Goal: Information Seeking & Learning: Learn about a topic

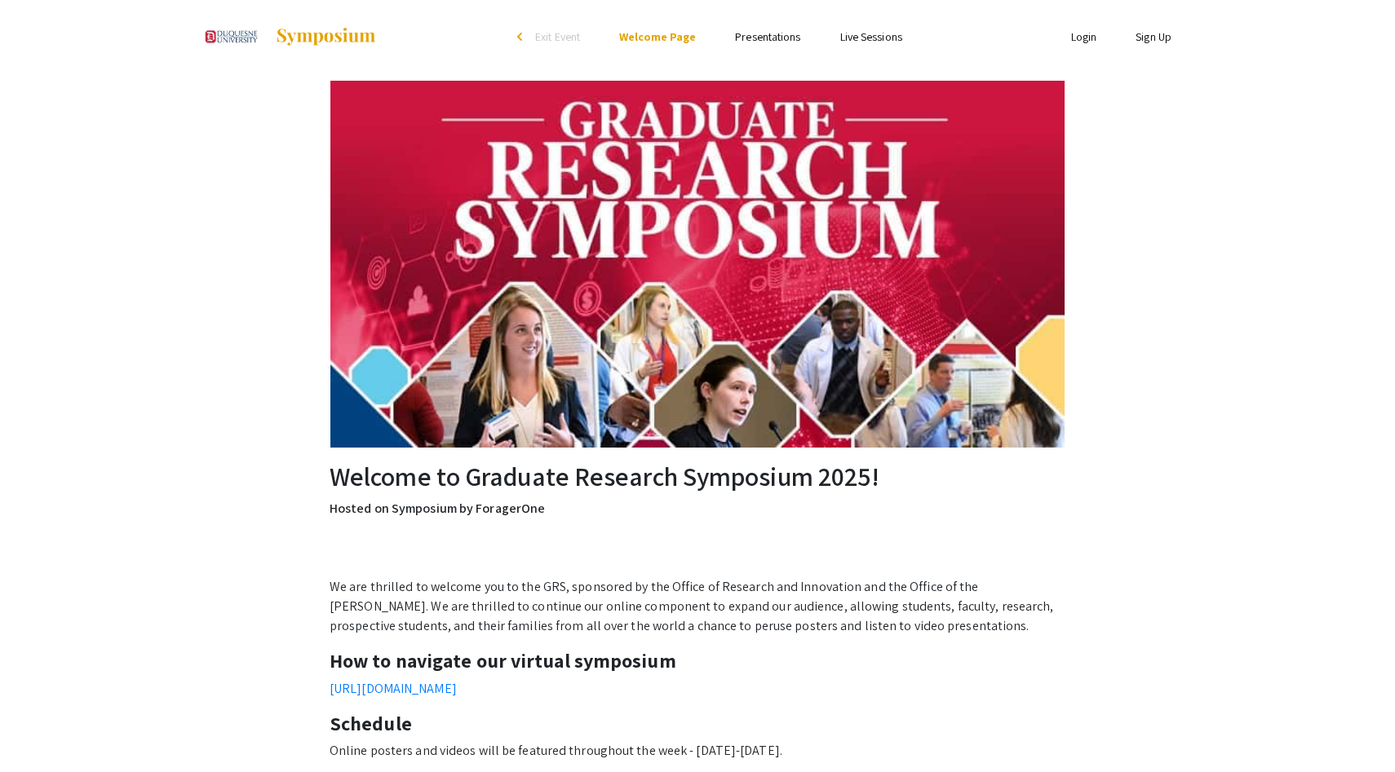
click at [740, 34] on link "Presentations" at bounding box center [767, 36] width 65 height 15
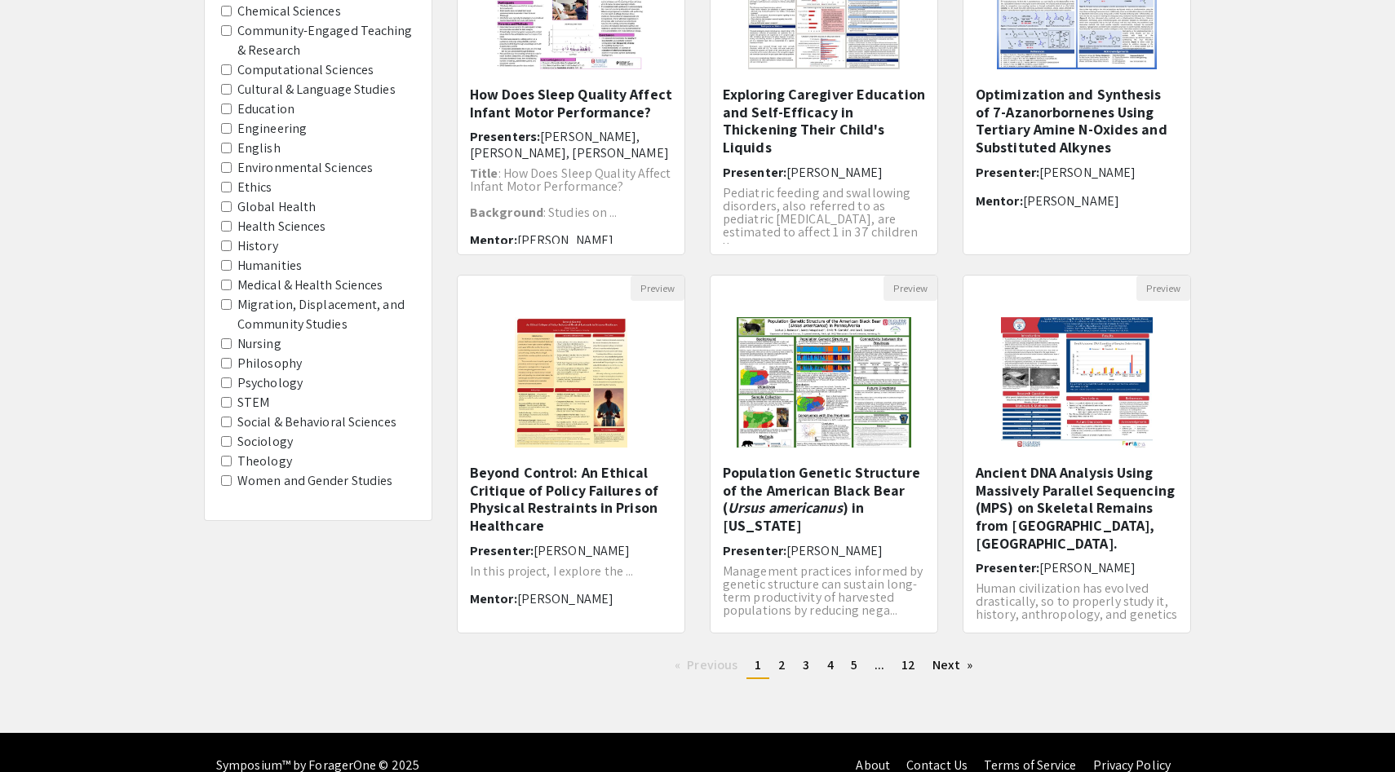
scroll to position [299, 0]
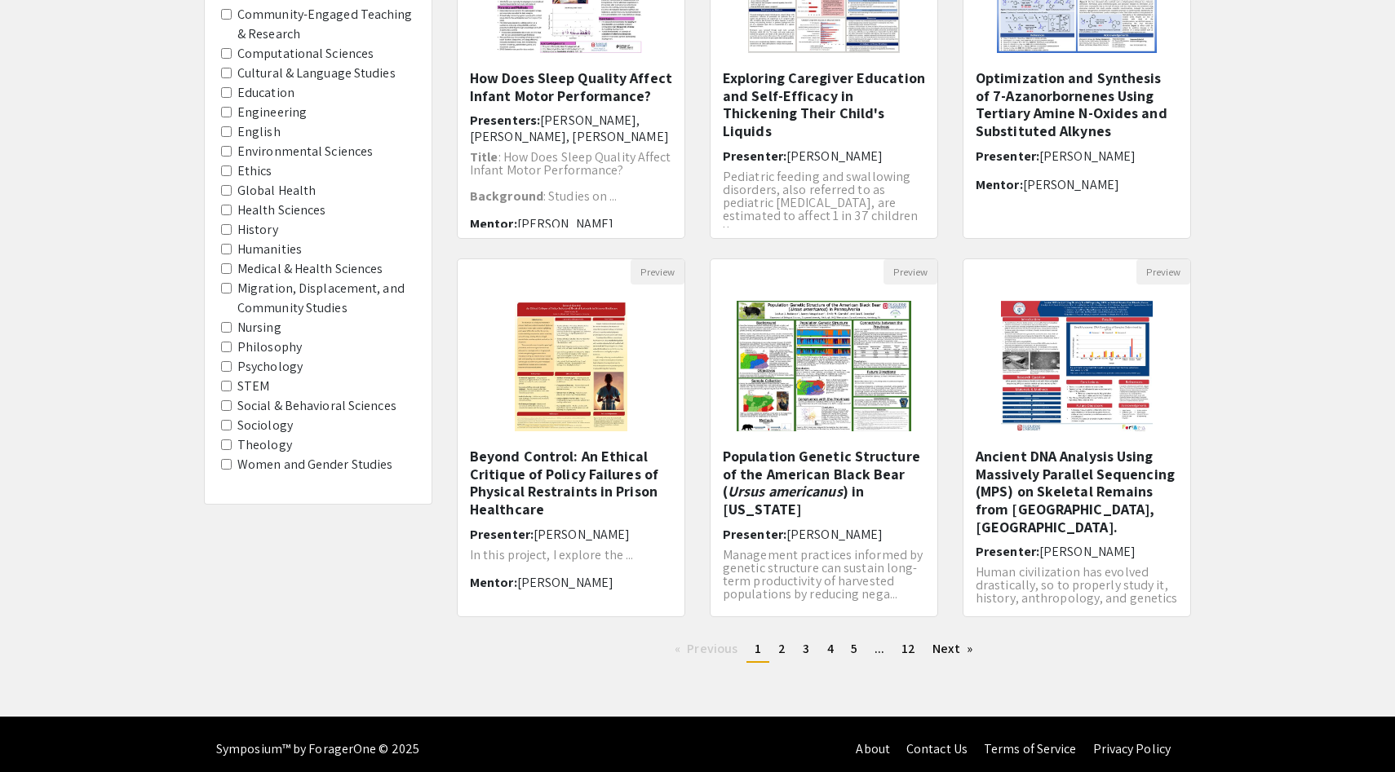
click at [227, 361] on input "Psychology" at bounding box center [226, 366] width 11 height 11
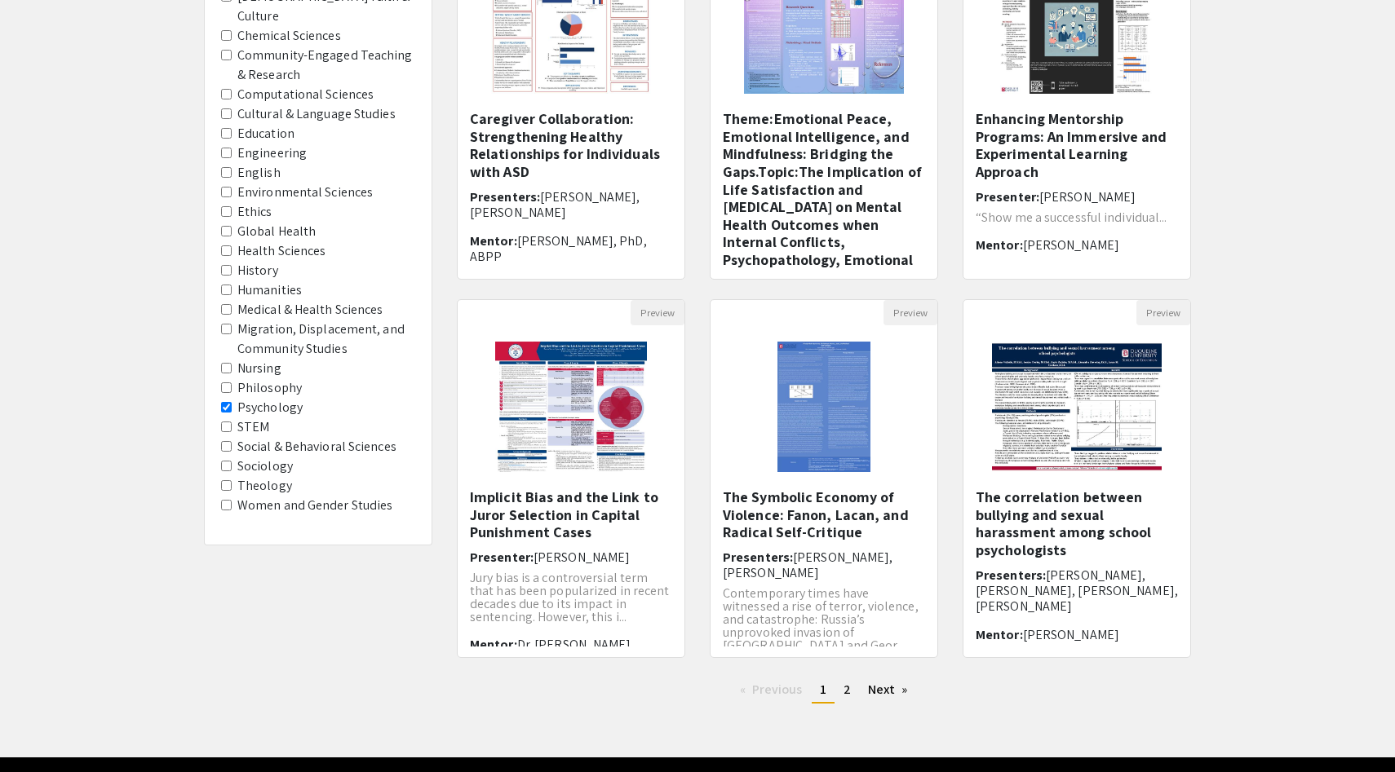
scroll to position [309, 0]
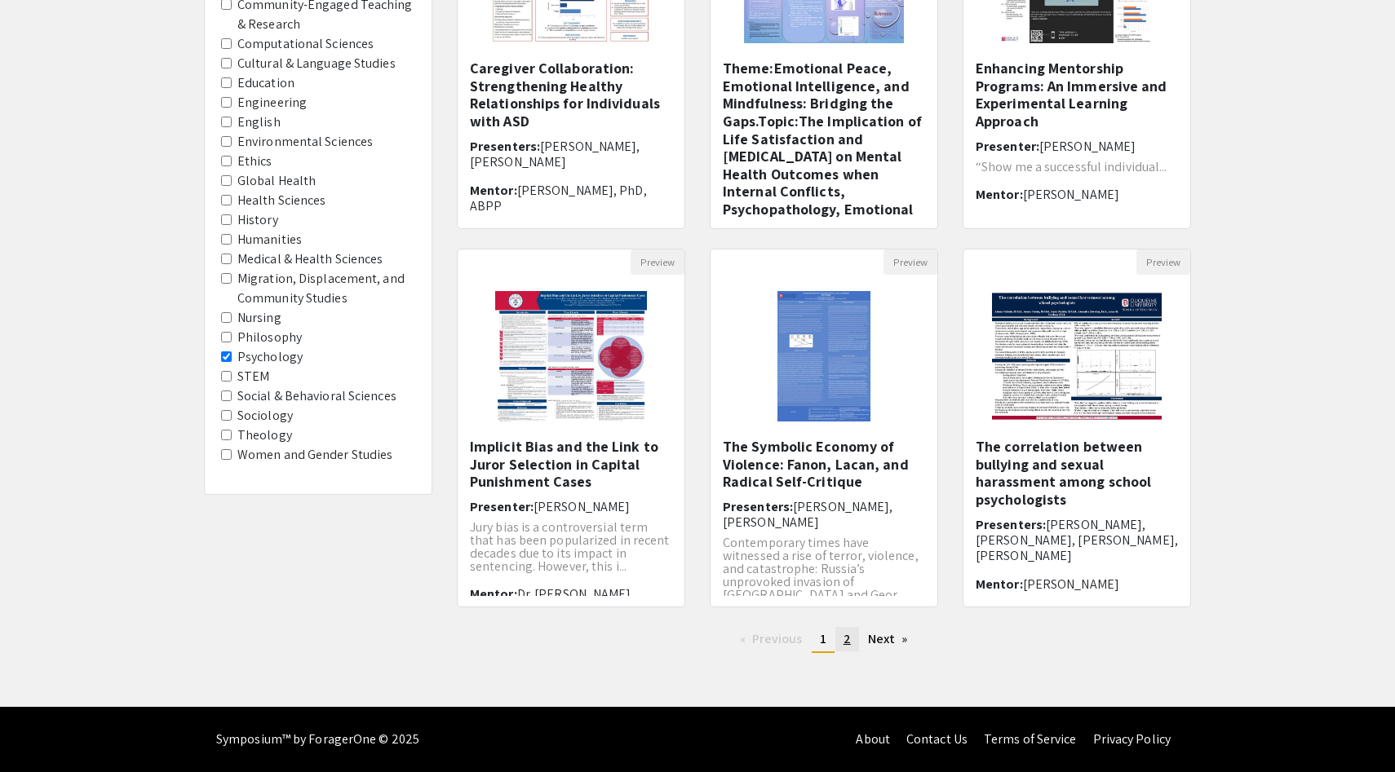
click at [847, 635] on span "2" at bounding box center [846, 638] width 7 height 17
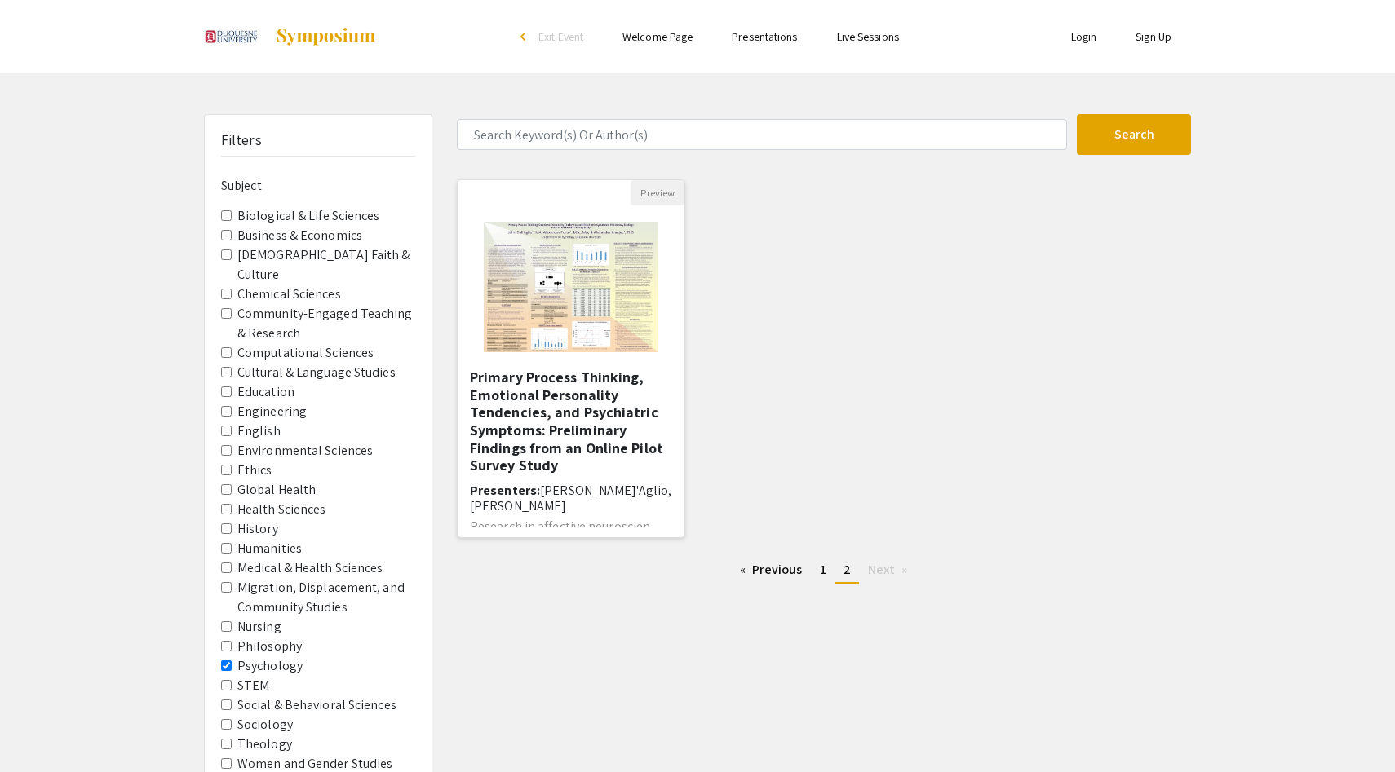
click at [616, 302] on img "Open Presentation <p>Primary Process Thinking, Emotional Personality Tendencies…" at bounding box center [570, 287] width 206 height 163
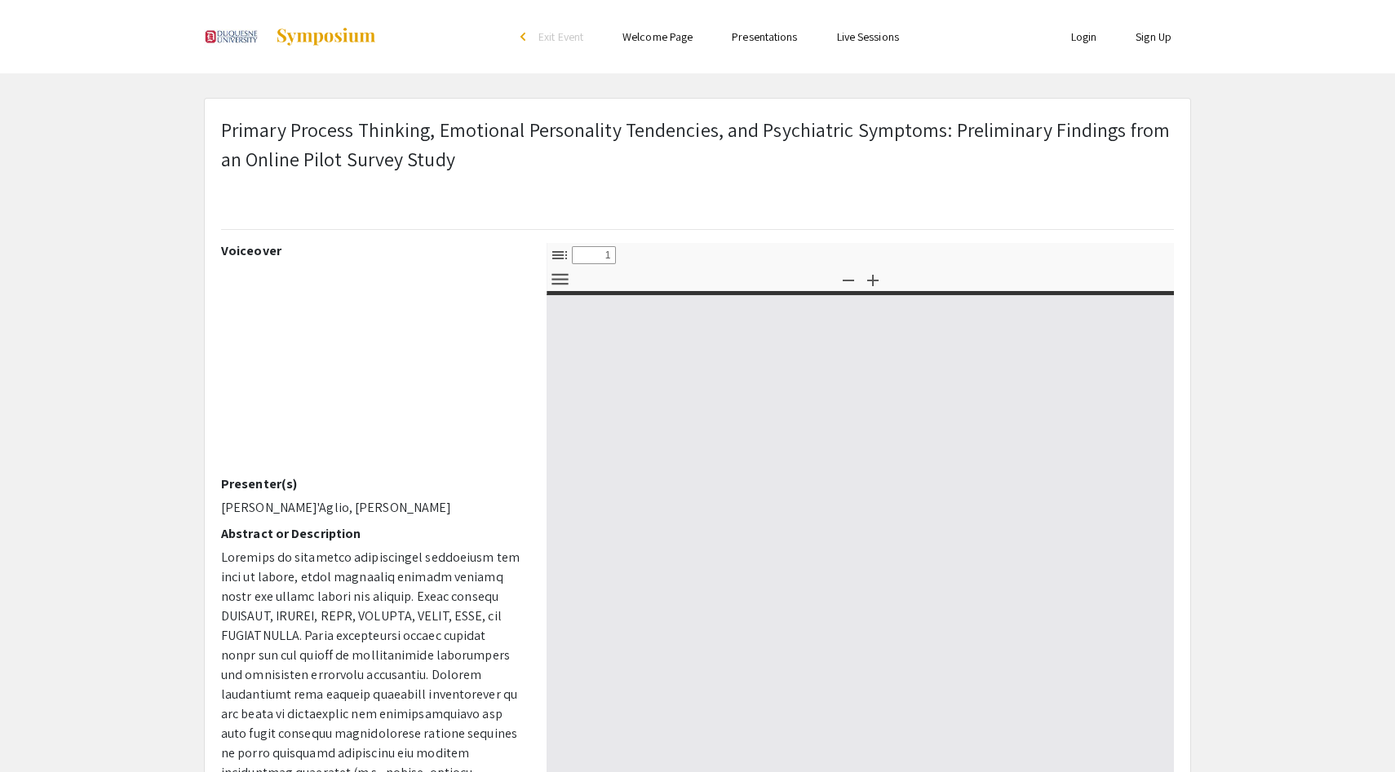
select select "custom"
type input "0"
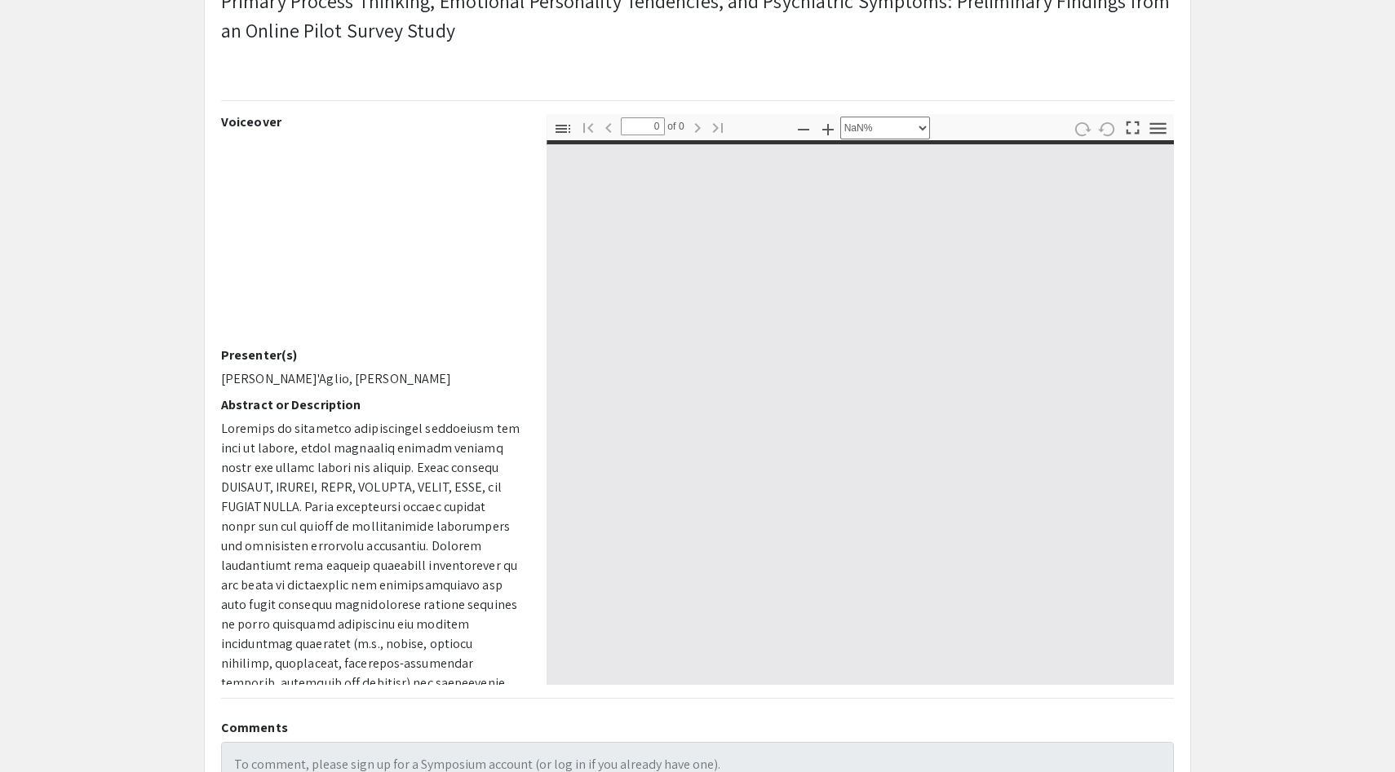
scroll to position [196, 0]
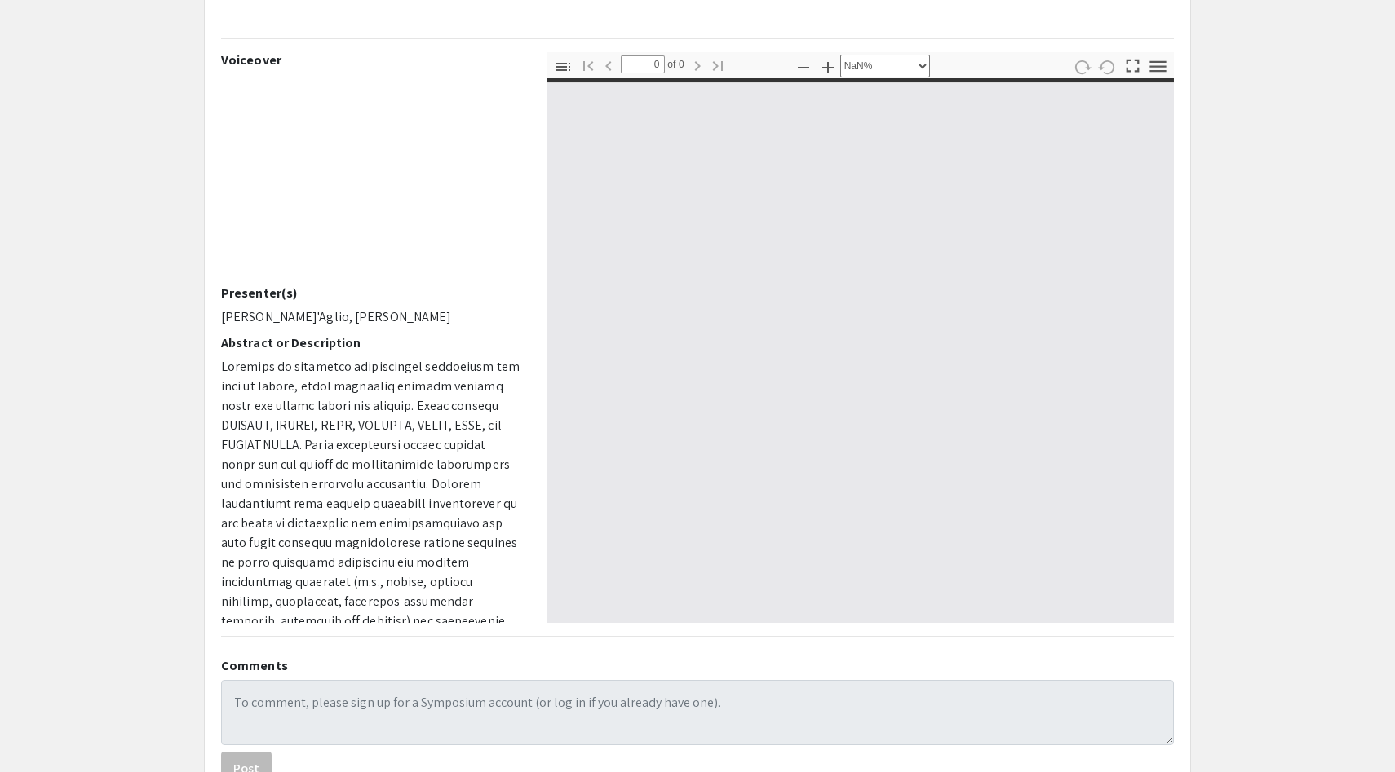
select select "auto"
type input "1"
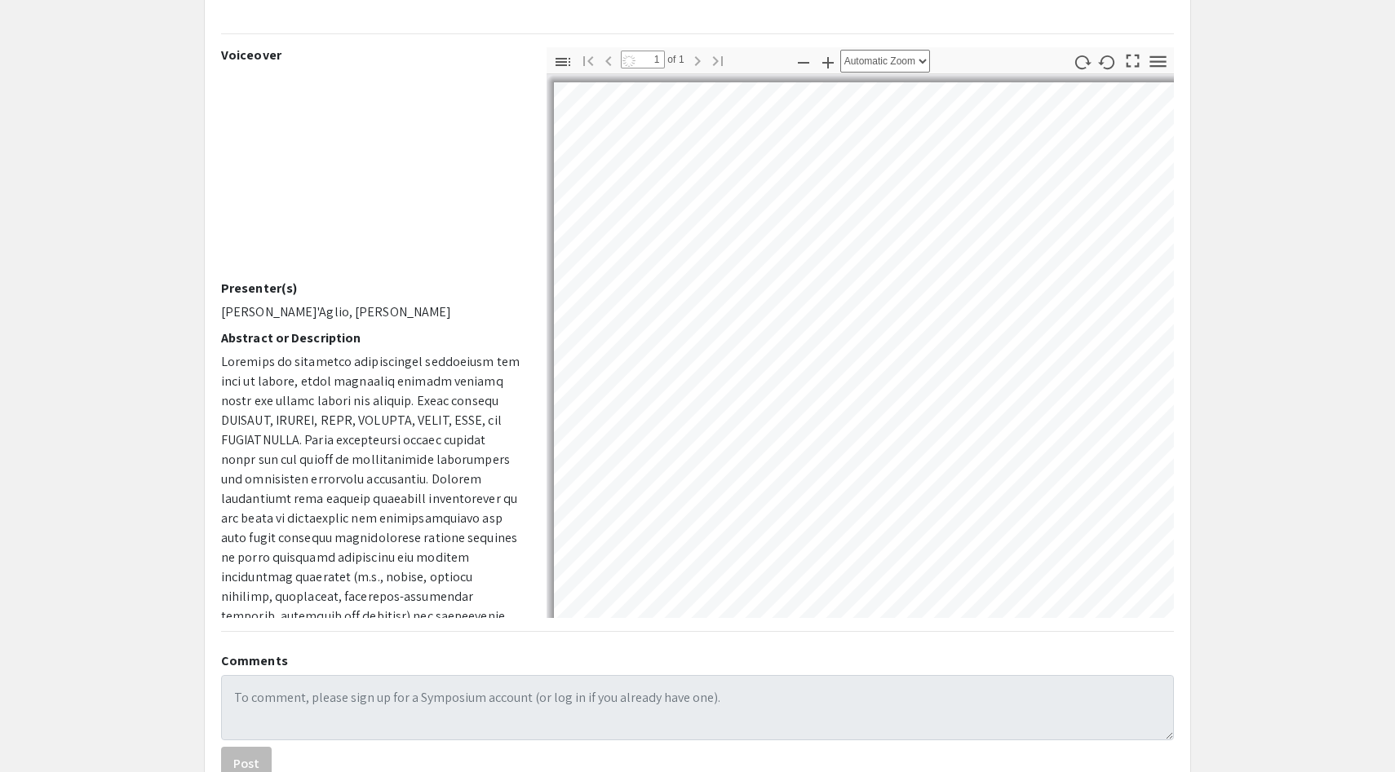
select select "auto"
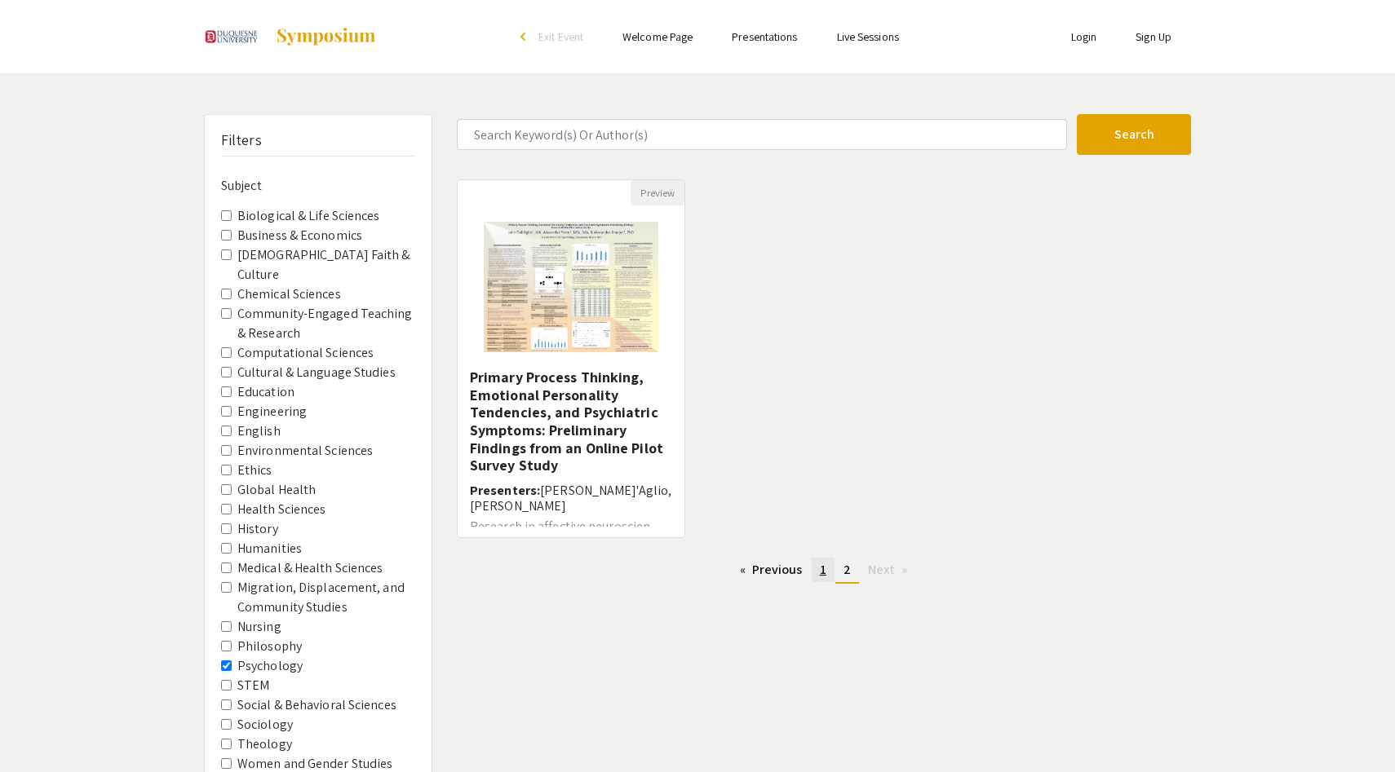
click at [821, 571] on span "1" at bounding box center [823, 569] width 7 height 17
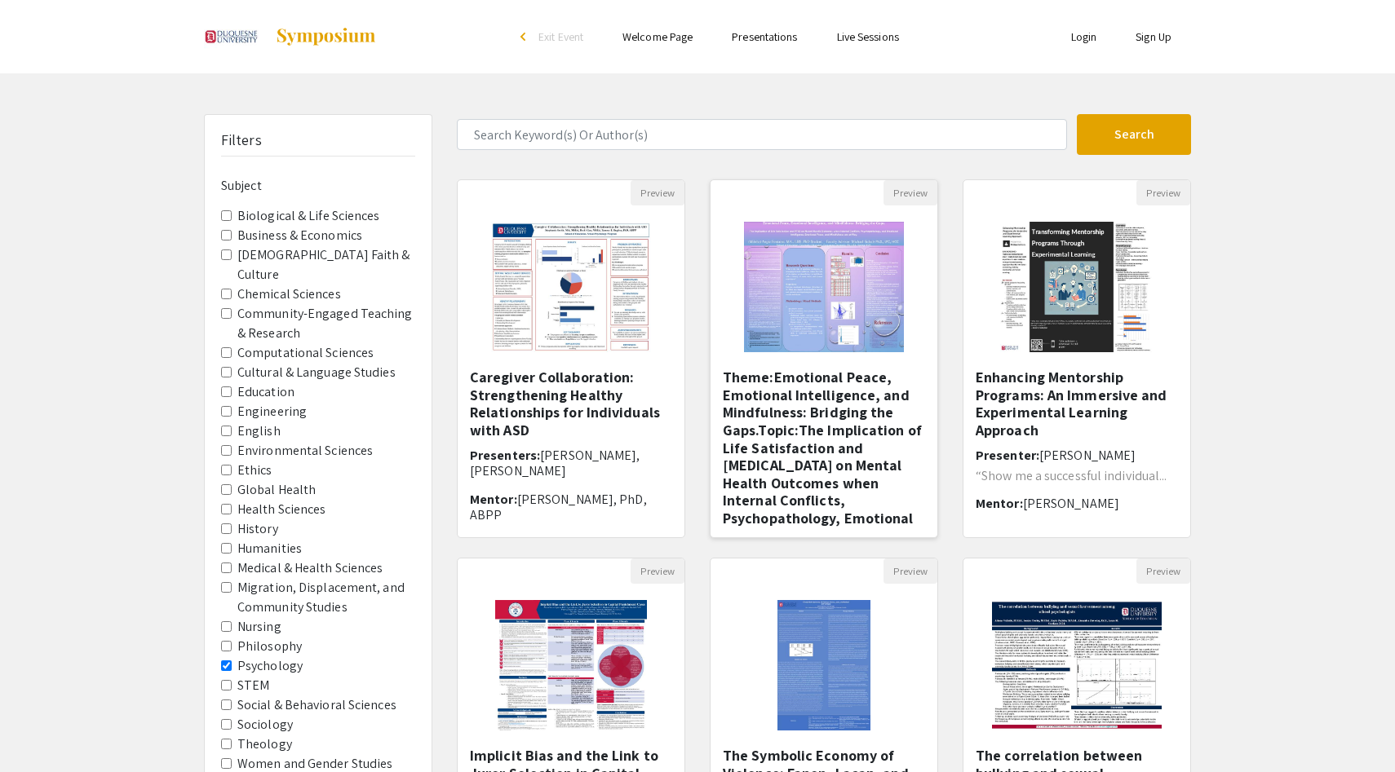
click at [811, 303] on img "Open Presentation <p>Theme:</p><p><strong>Emotional Peace, Emotional Intelligen…" at bounding box center [824, 287] width 192 height 163
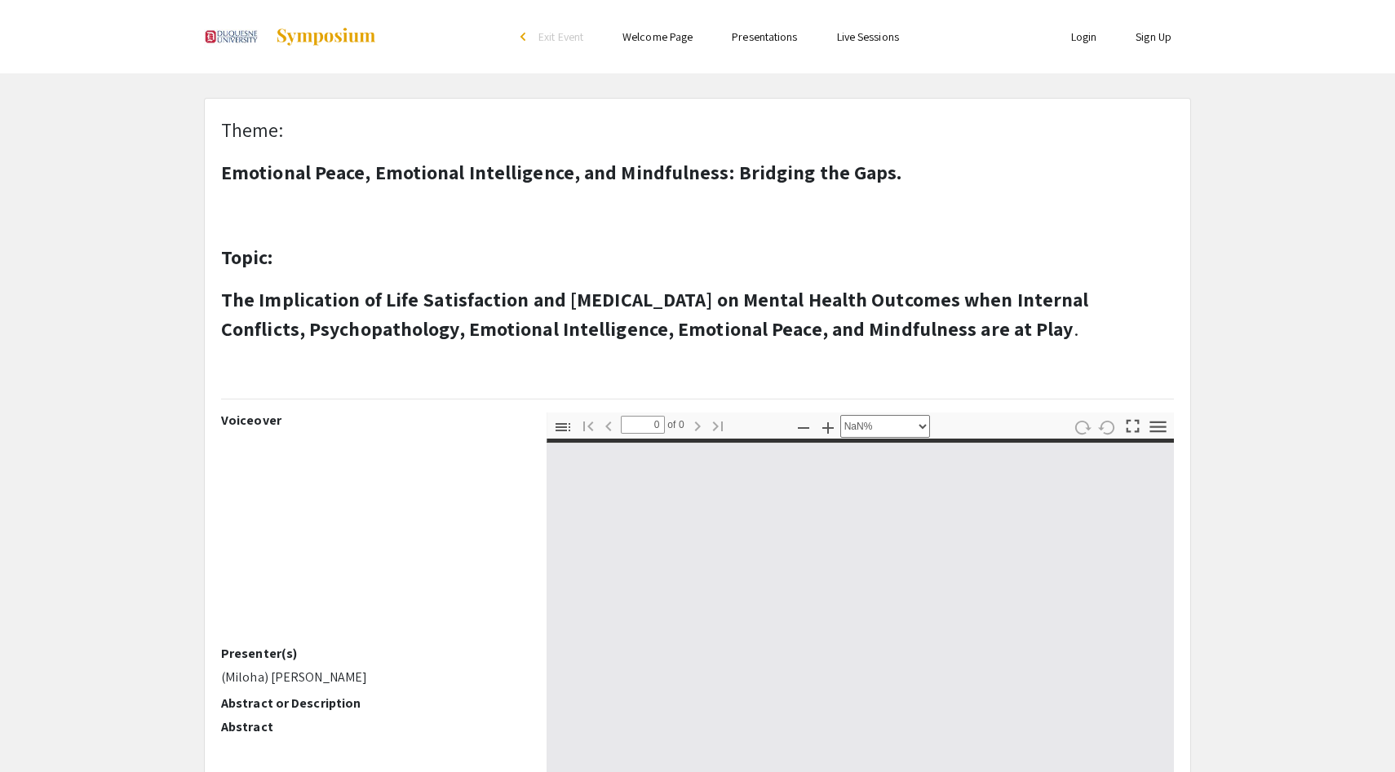
select select "auto"
type input "1"
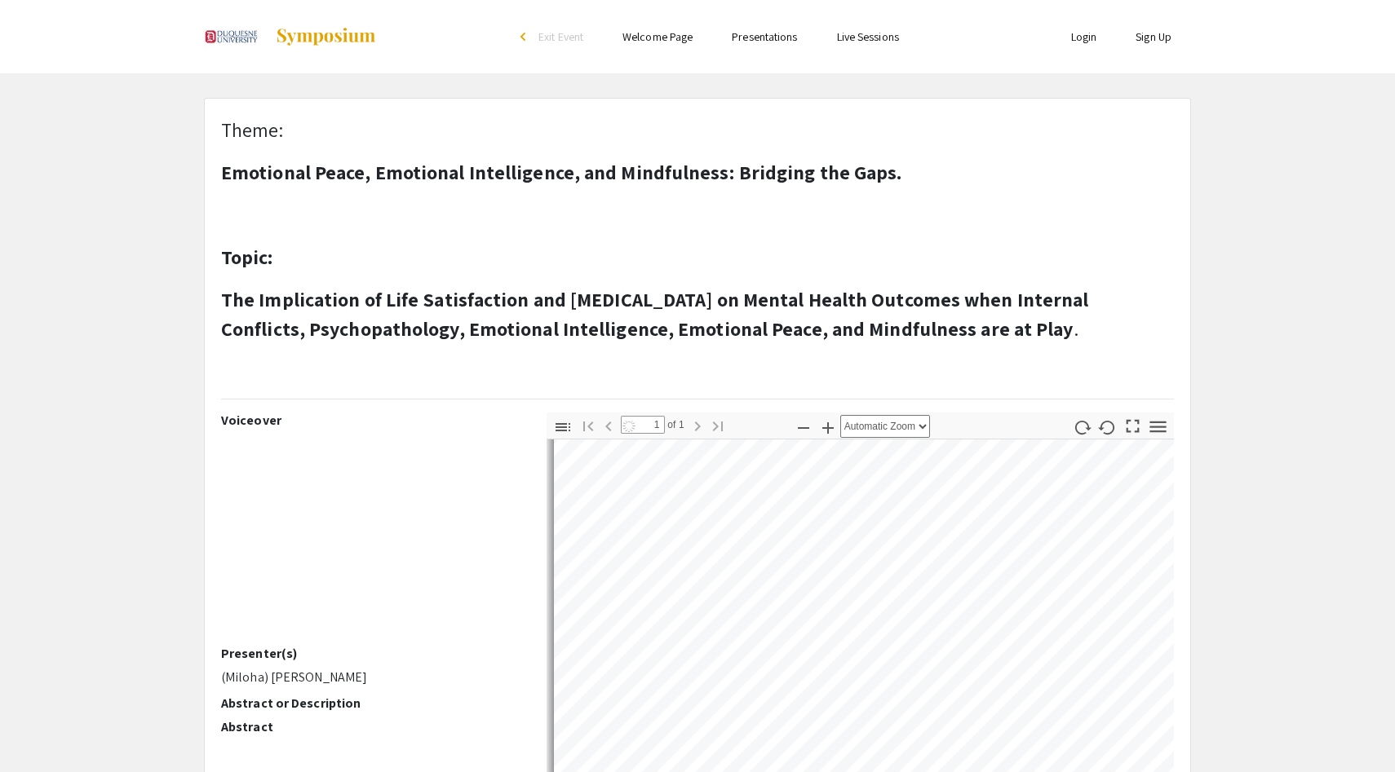
scroll to position [52, 0]
select select "auto"
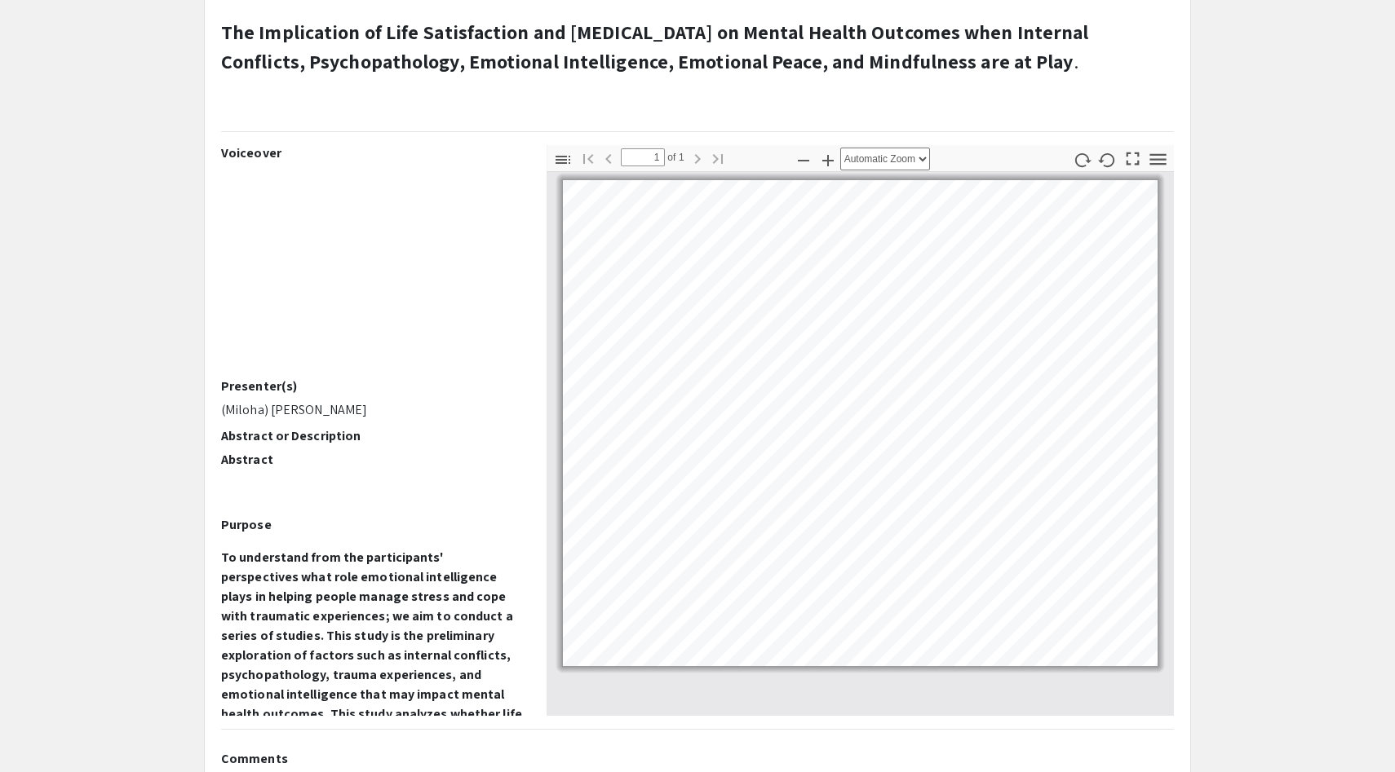
scroll to position [275, 0]
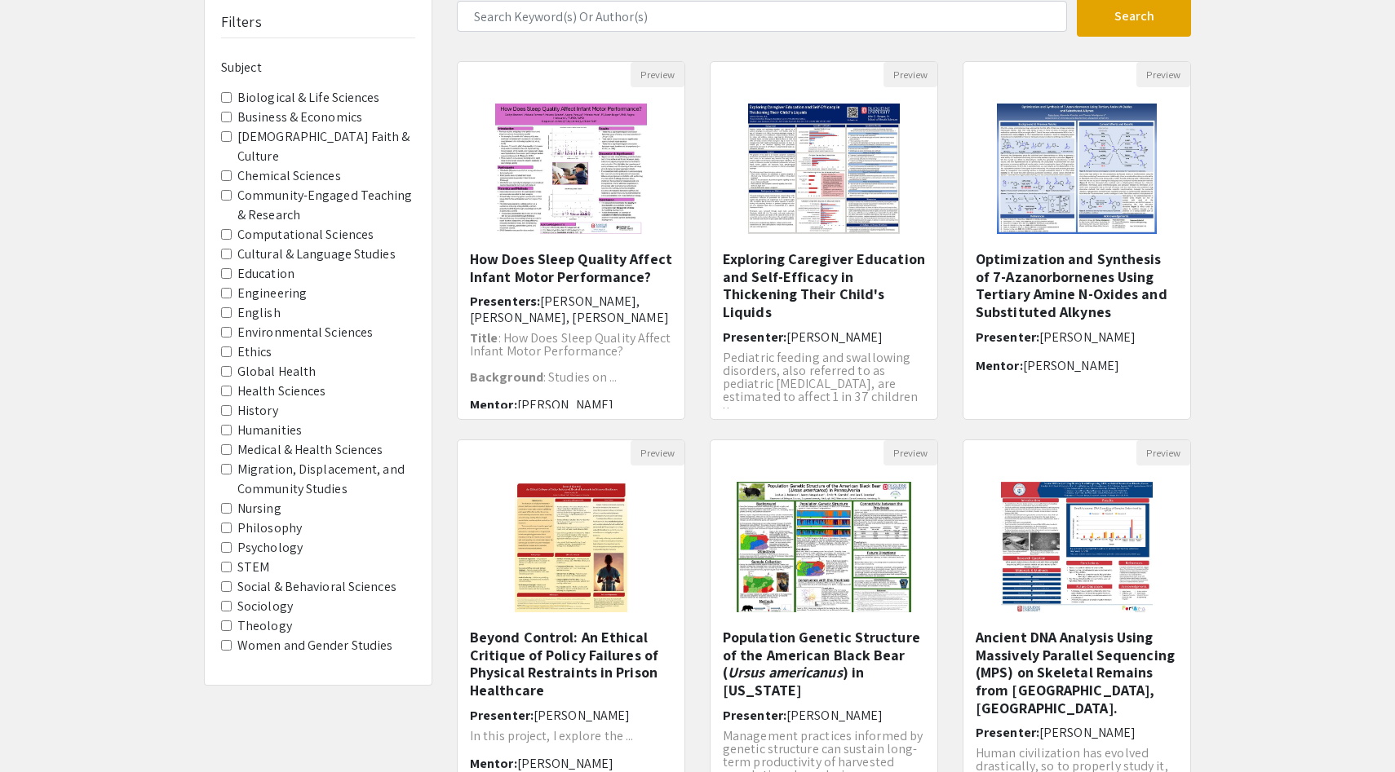
scroll to position [299, 0]
